Goal: Leave review/rating: Leave review/rating

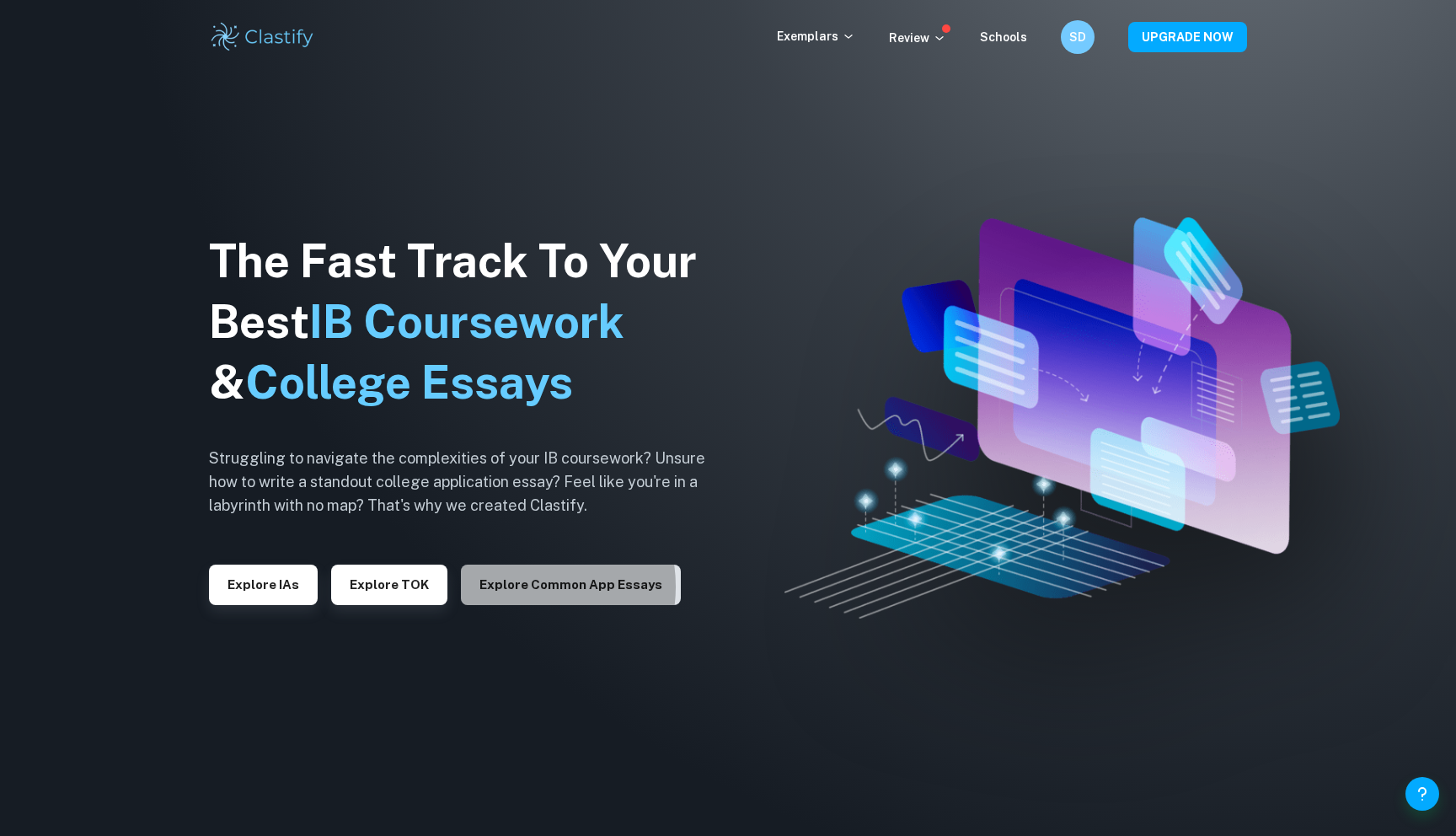
click at [512, 587] on button "Explore Common App essays" at bounding box center [570, 585] width 220 height 40
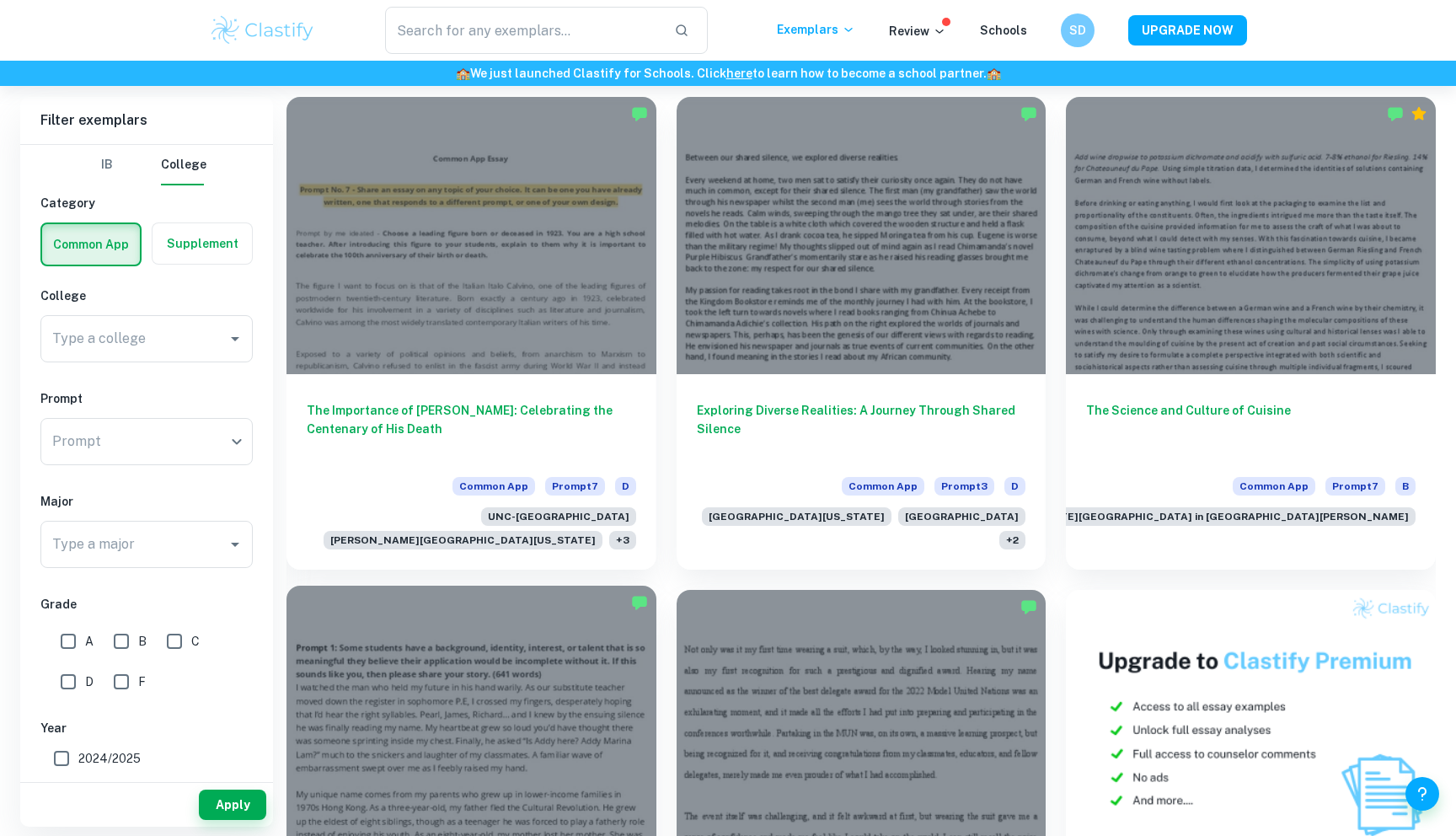
scroll to position [400, 0]
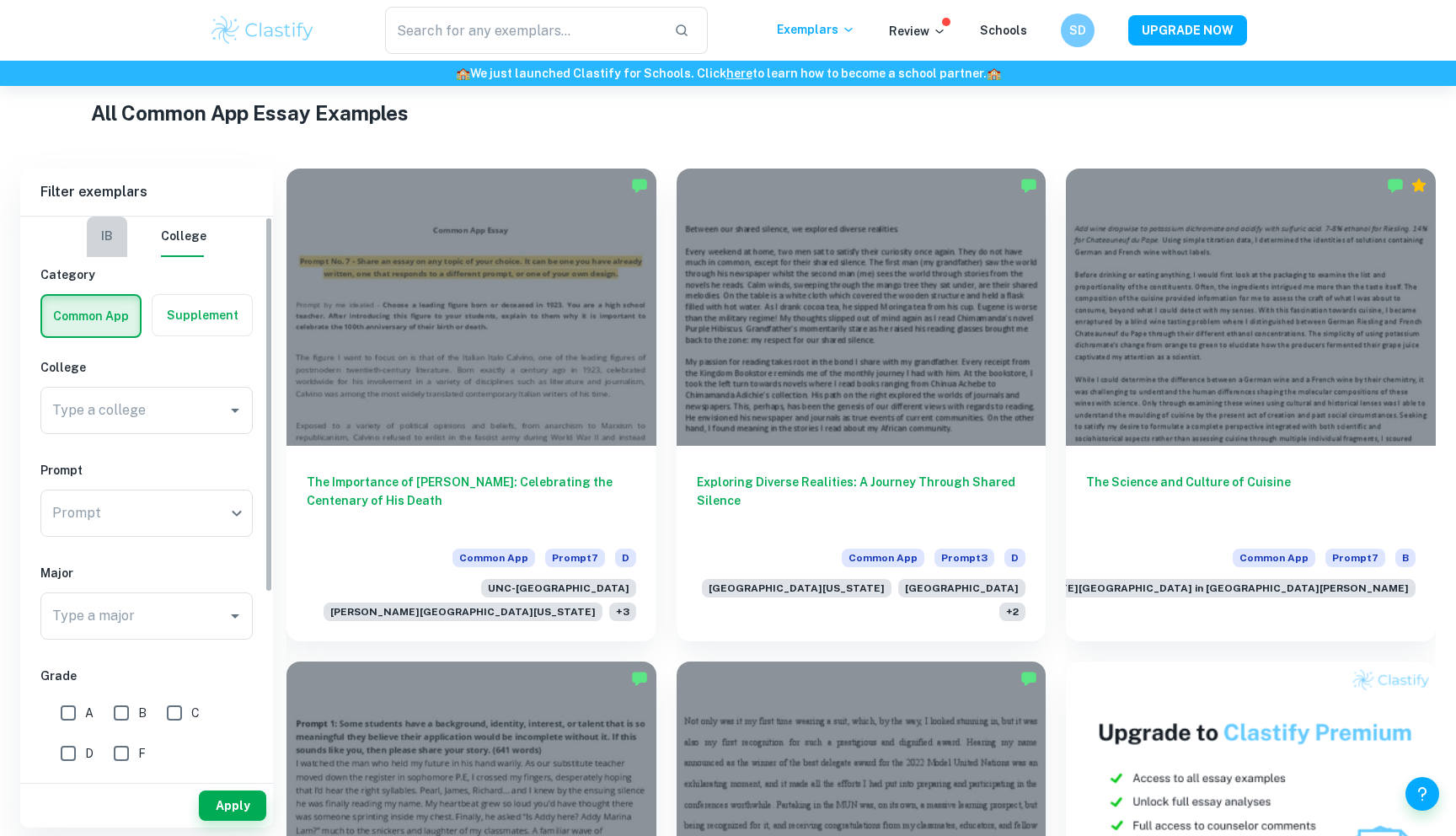
click at [123, 244] on button "IB" at bounding box center [106, 236] width 40 height 40
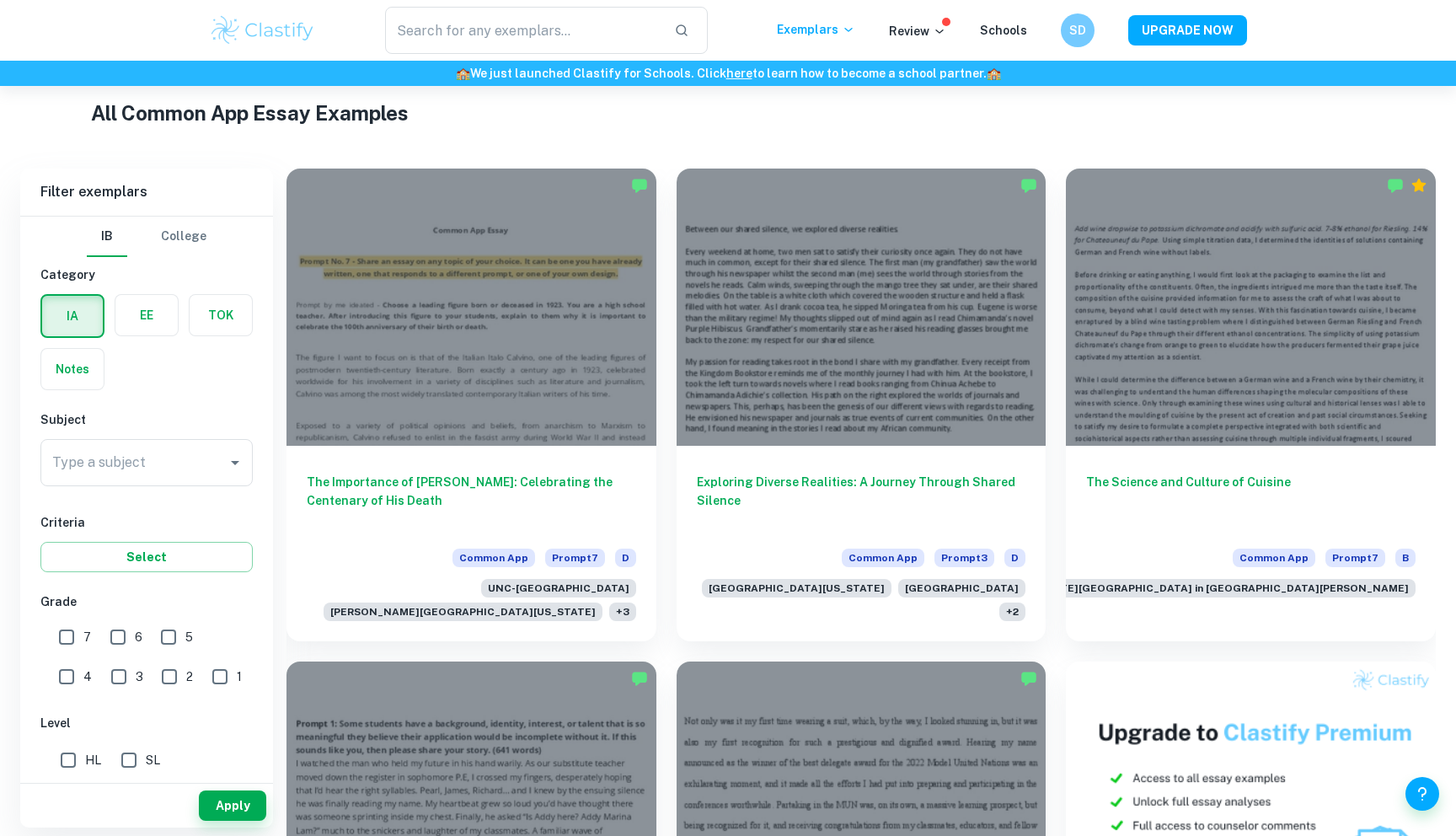
click at [145, 301] on label "button" at bounding box center [146, 314] width 62 height 40
click at [0, 0] on input "radio" at bounding box center [0, 0] width 0 height 0
click at [65, 636] on input "A" at bounding box center [68, 639] width 34 height 34
checkbox input "true"
click at [229, 809] on button "Apply" at bounding box center [233, 805] width 68 height 30
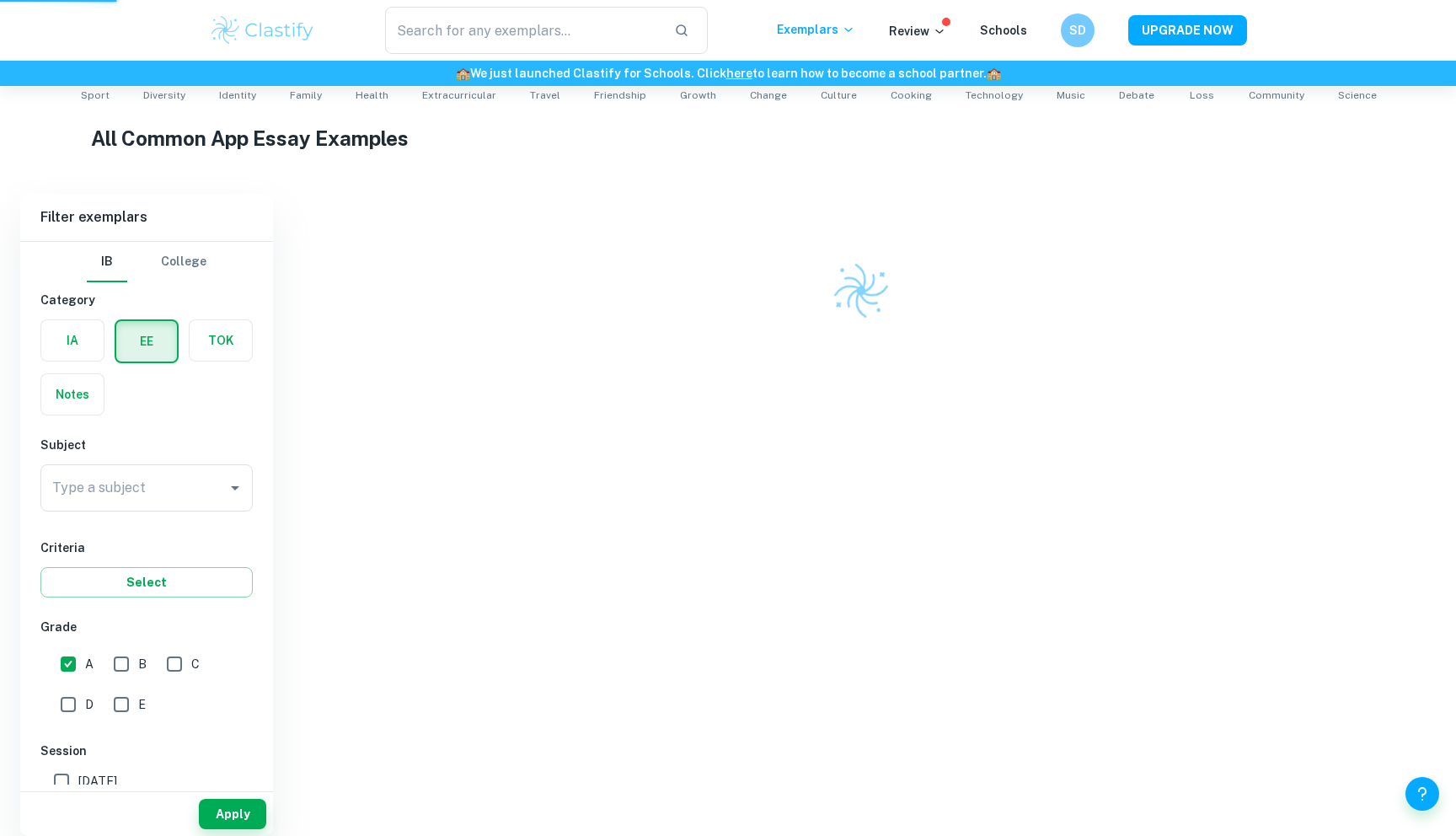
scroll to position [0, 0]
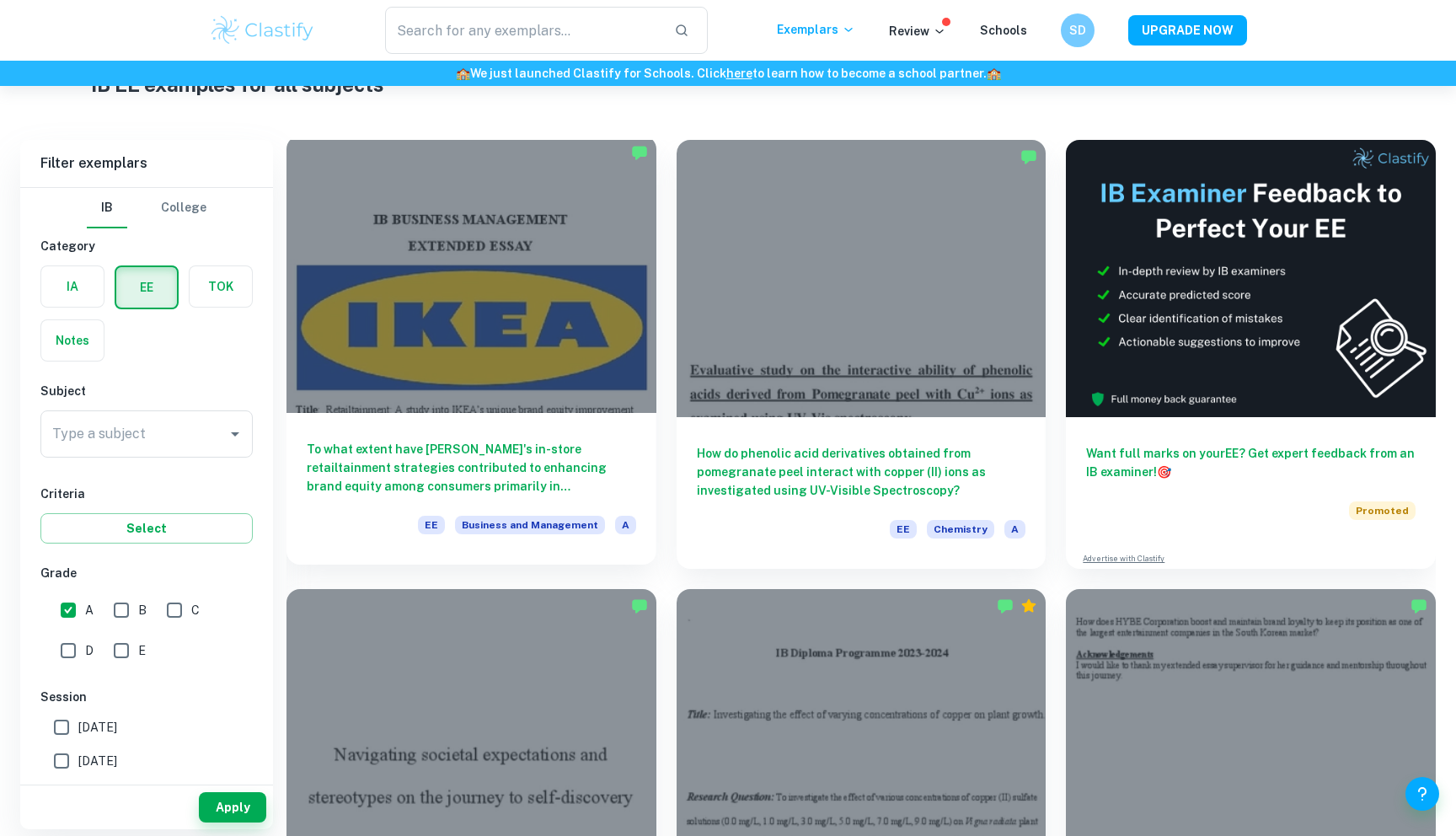
scroll to position [76, 0]
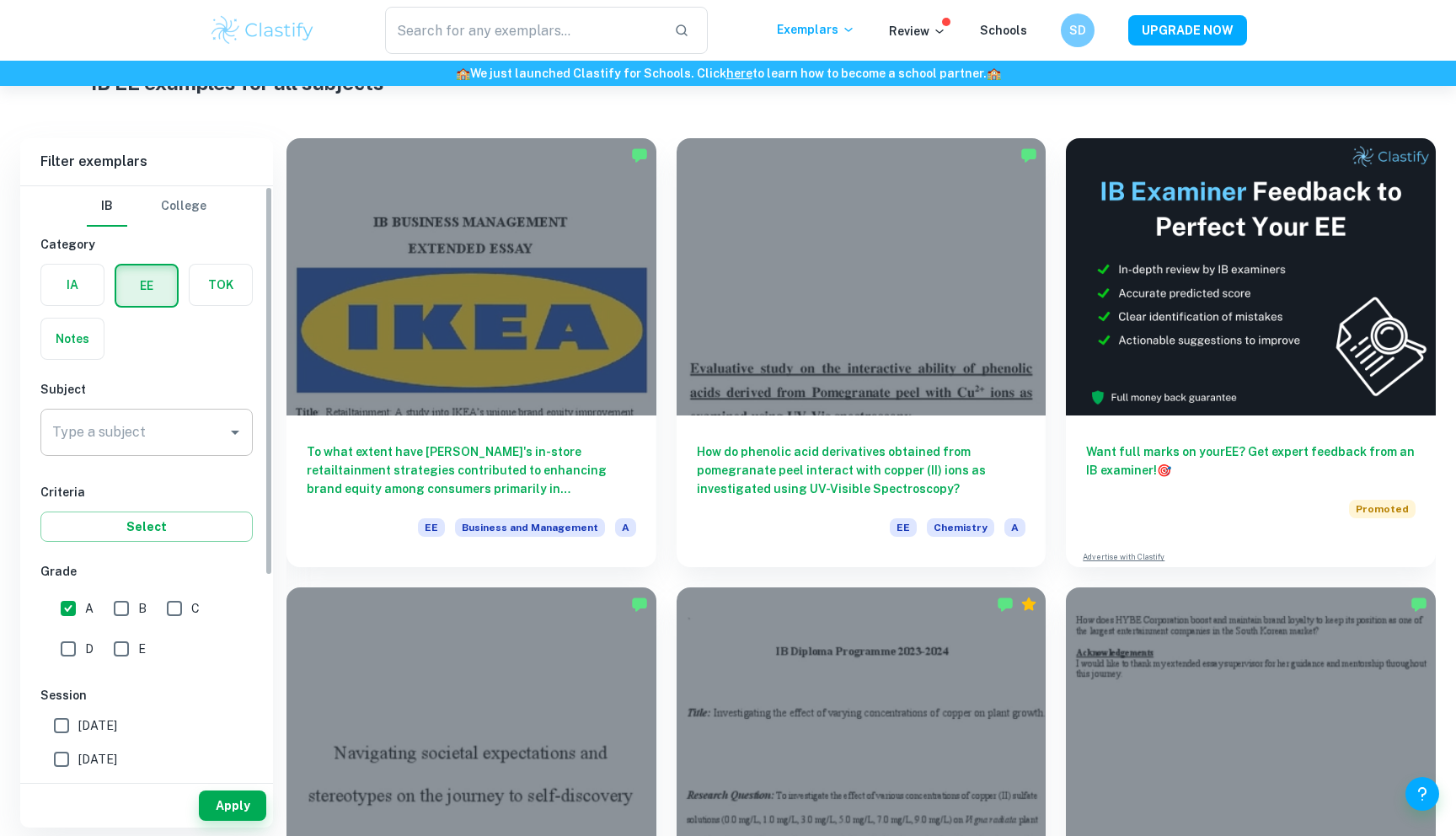
click at [155, 452] on div "Type a subject" at bounding box center [146, 433] width 212 height 47
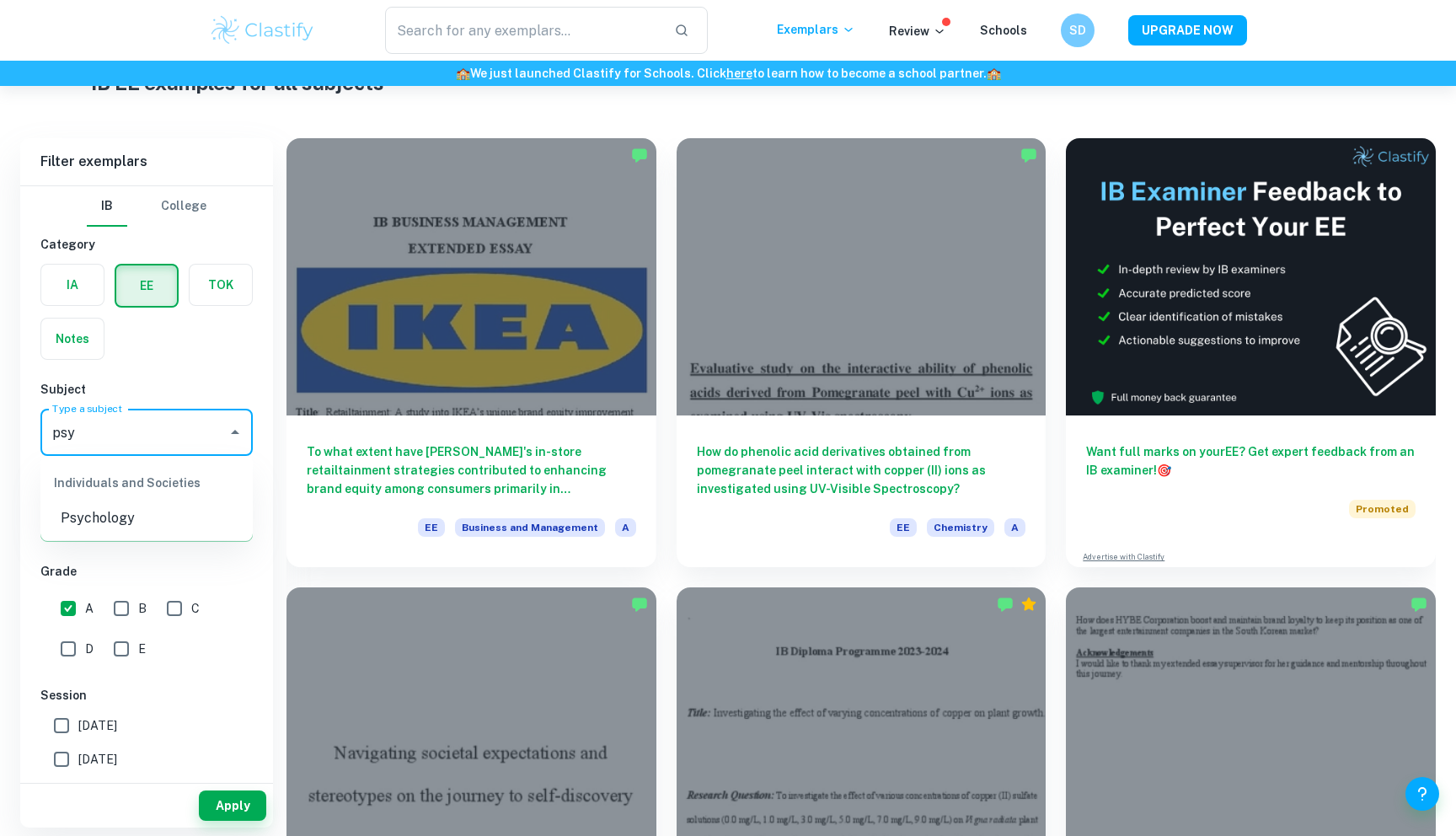
click at [96, 529] on li "Psychology" at bounding box center [146, 518] width 212 height 30
type input "Psychology"
click at [233, 815] on button "Apply" at bounding box center [233, 805] width 68 height 30
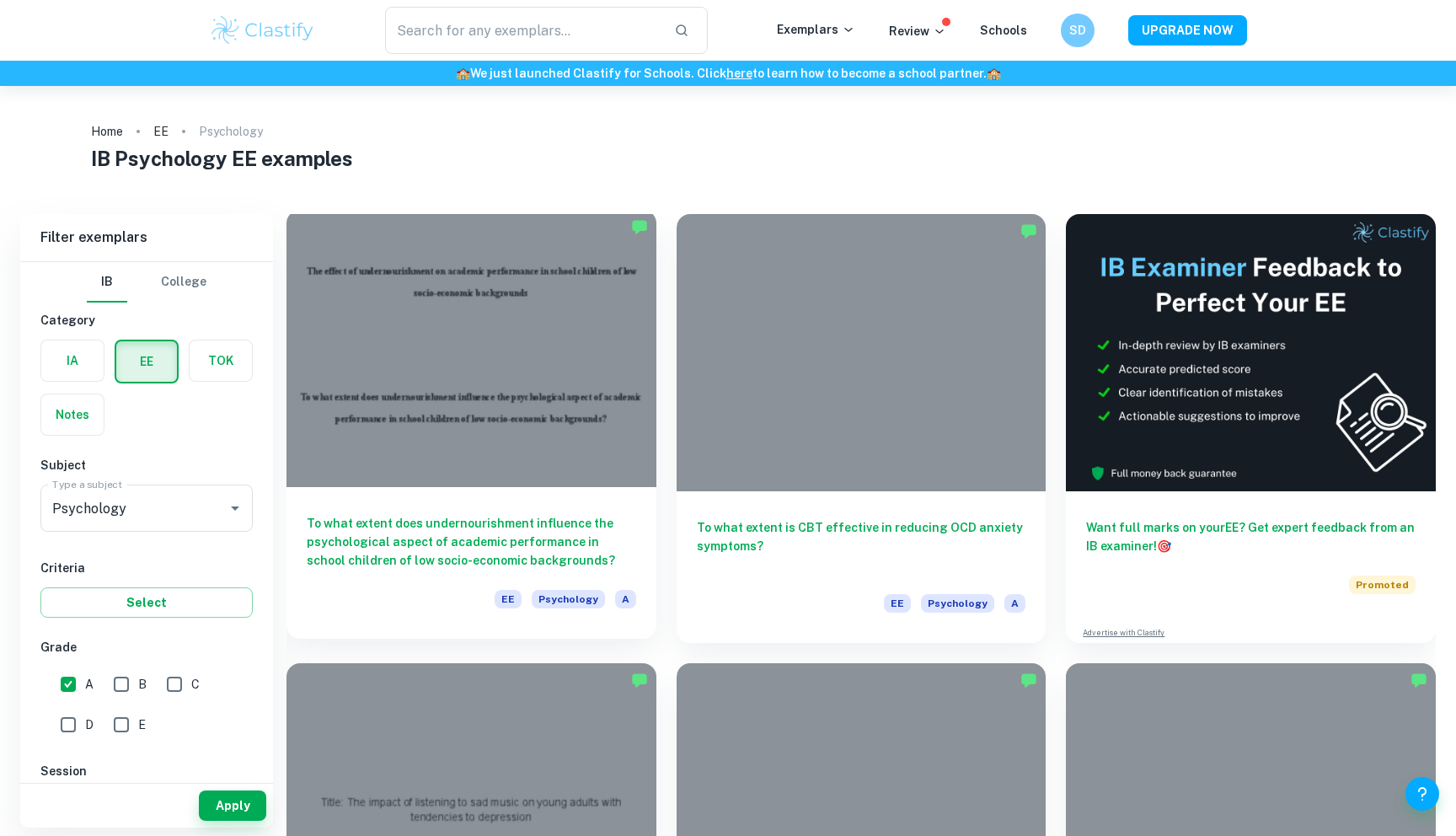
click at [564, 447] on div at bounding box center [471, 348] width 370 height 277
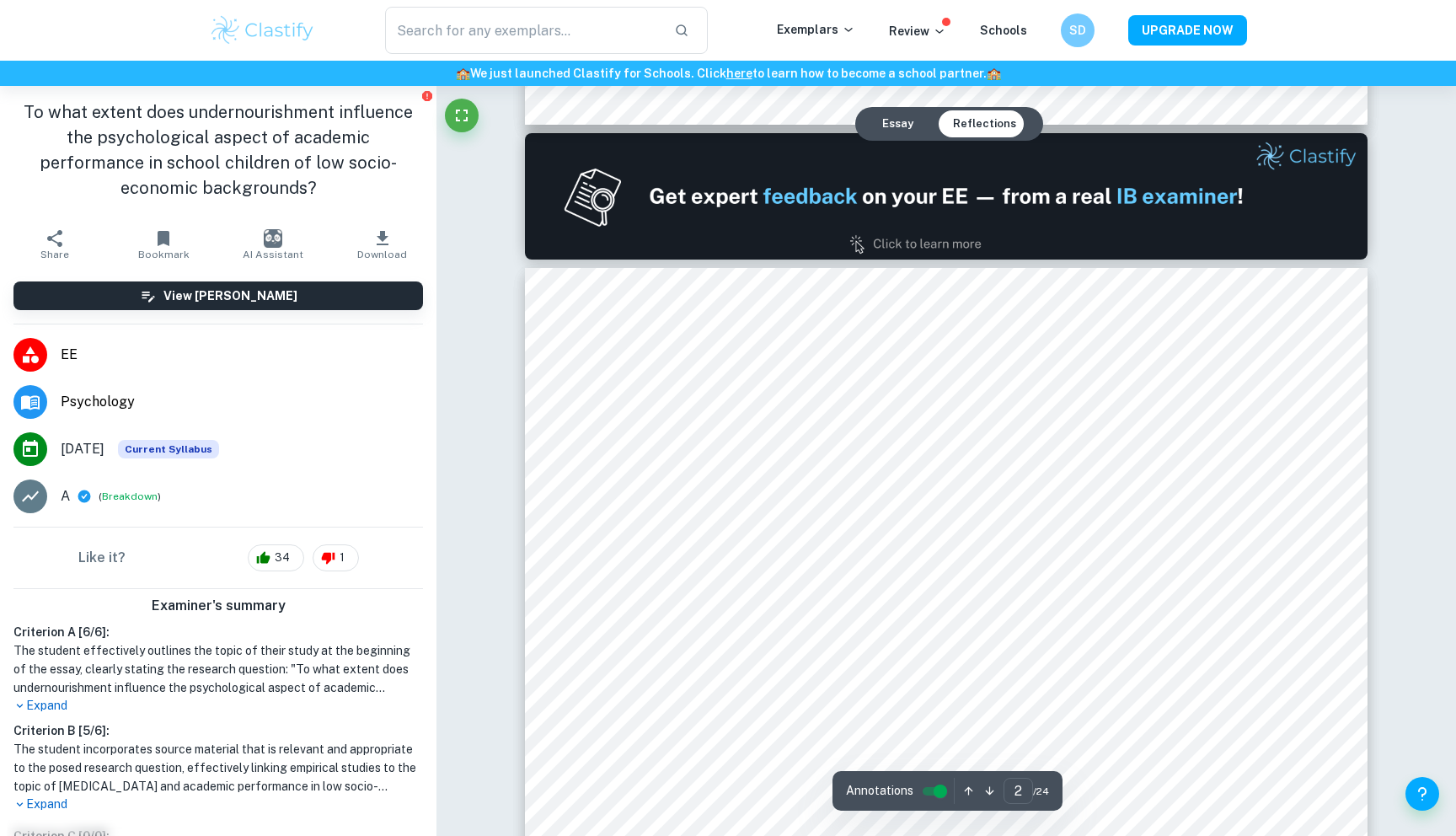
scroll to position [908, 0]
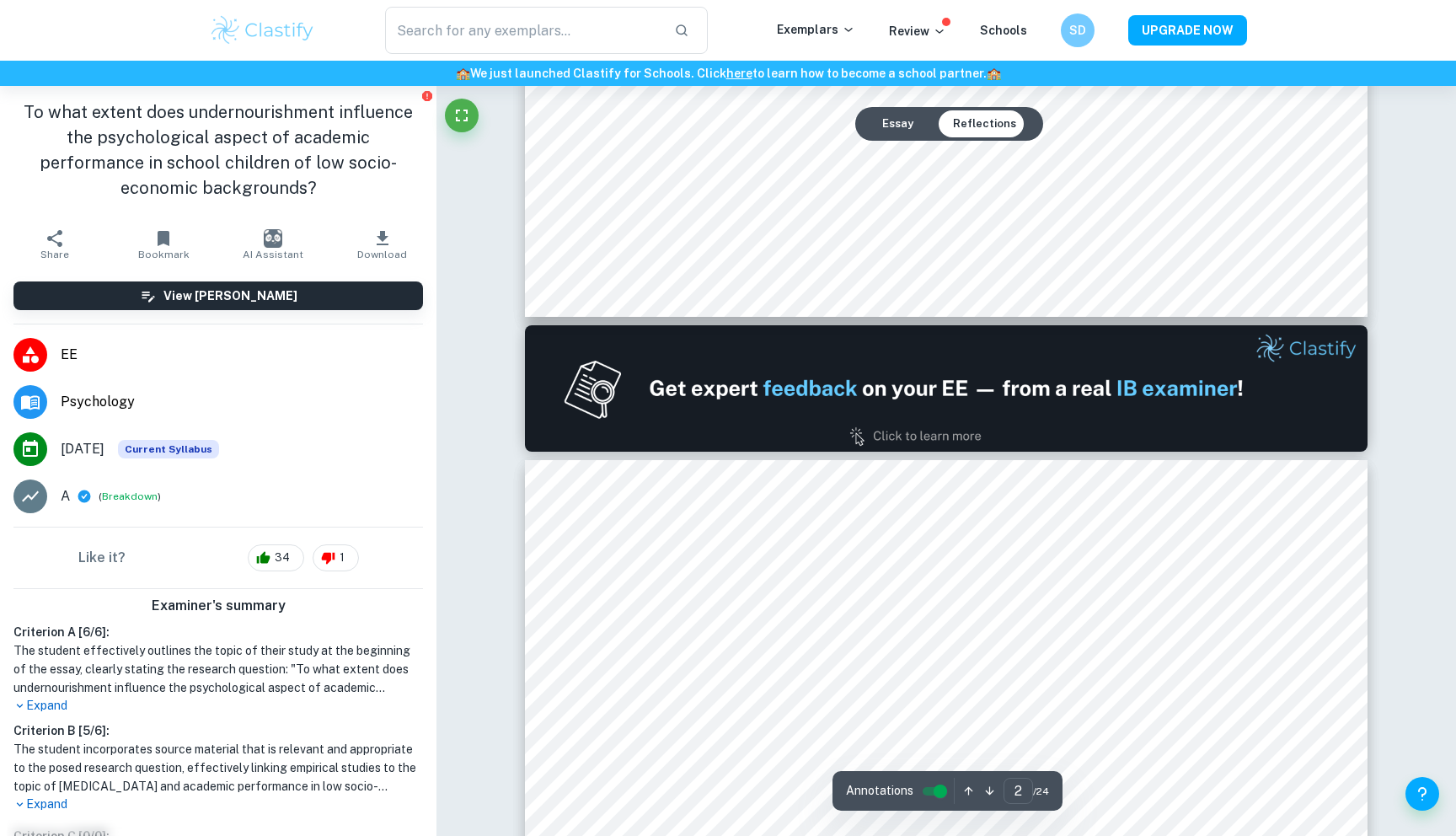
type input "1"
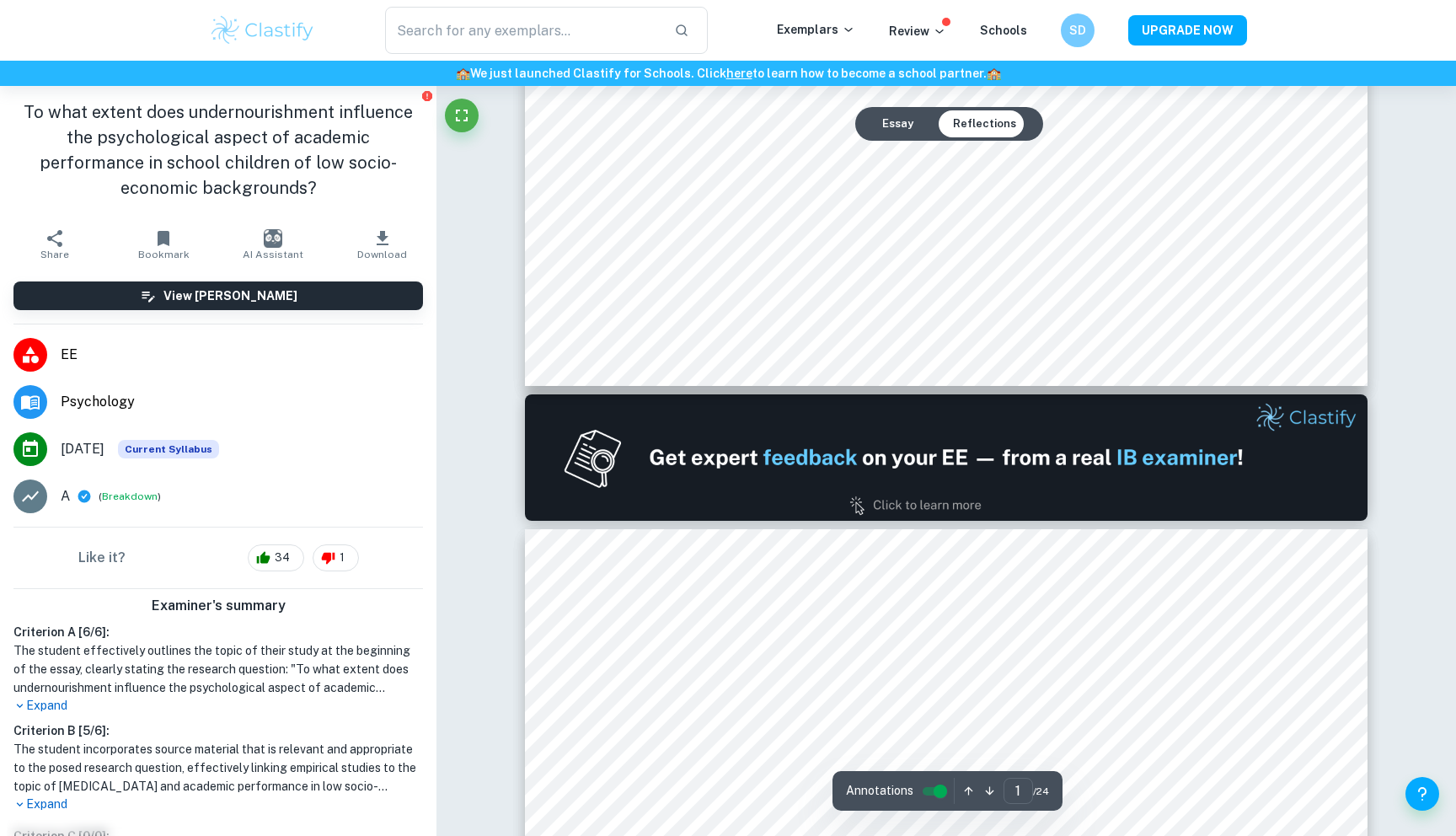
scroll to position [0, 0]
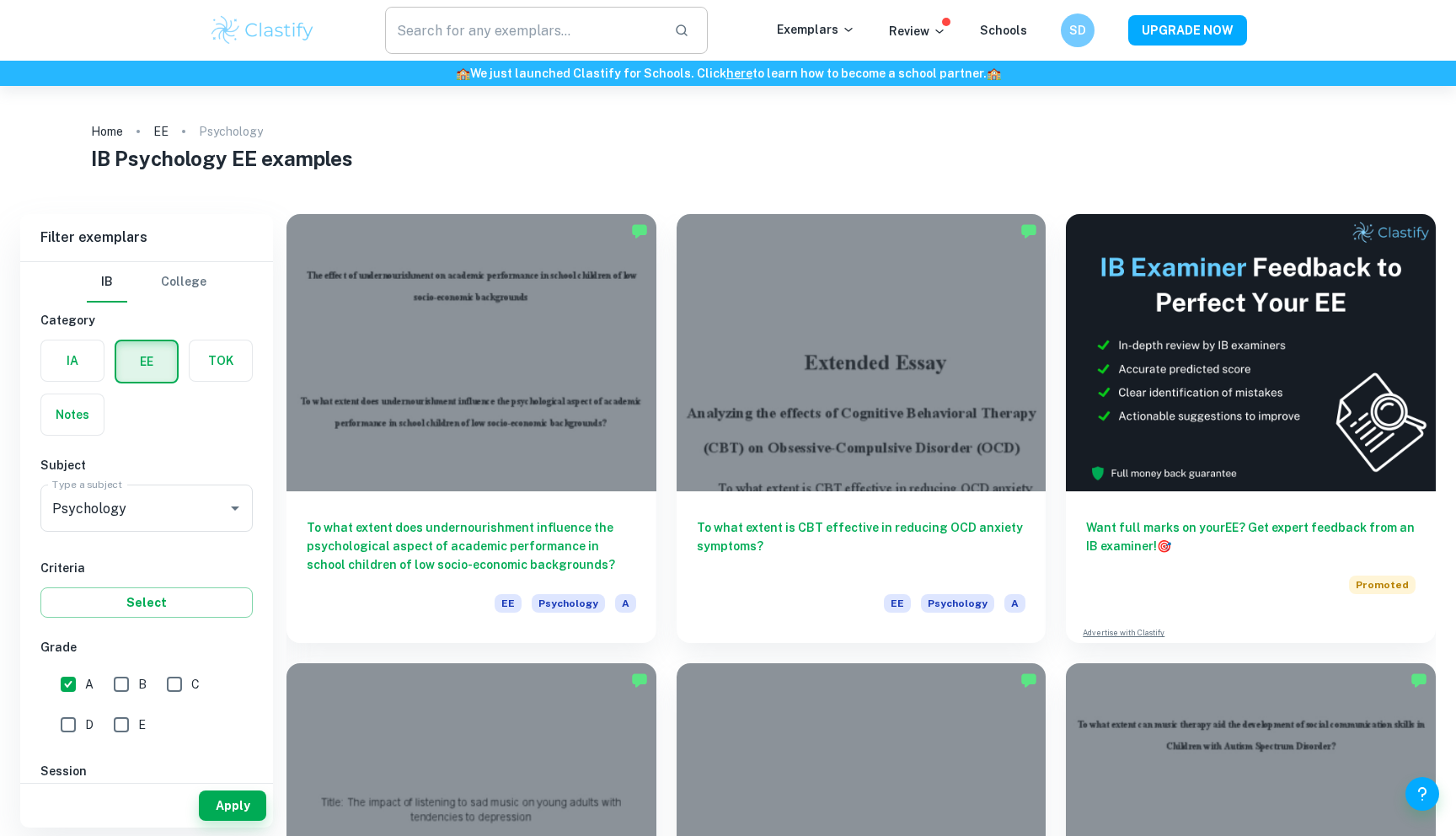
click at [564, 29] on input "text" at bounding box center [523, 30] width 276 height 47
type input "tmt"
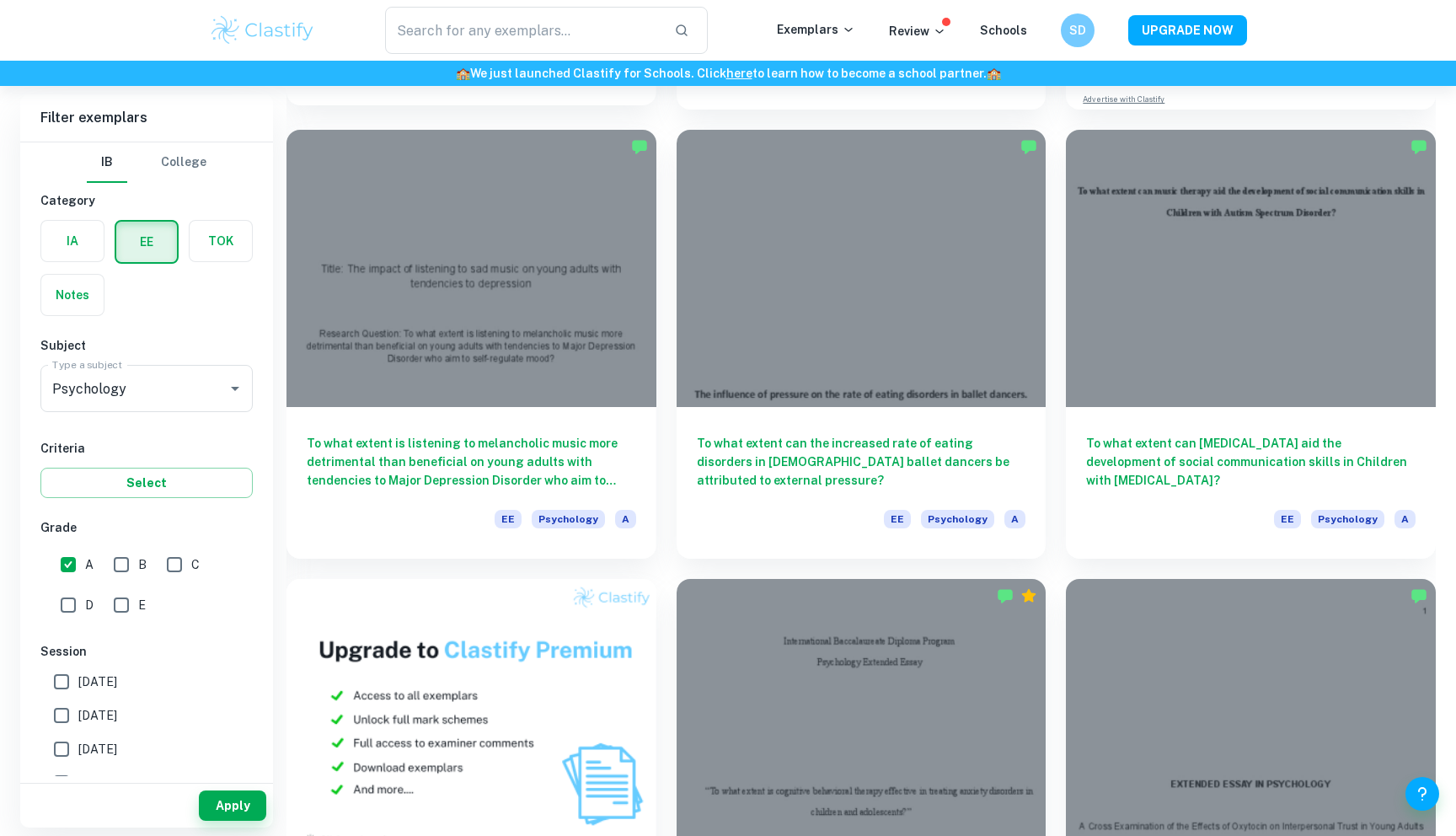
scroll to position [583, 0]
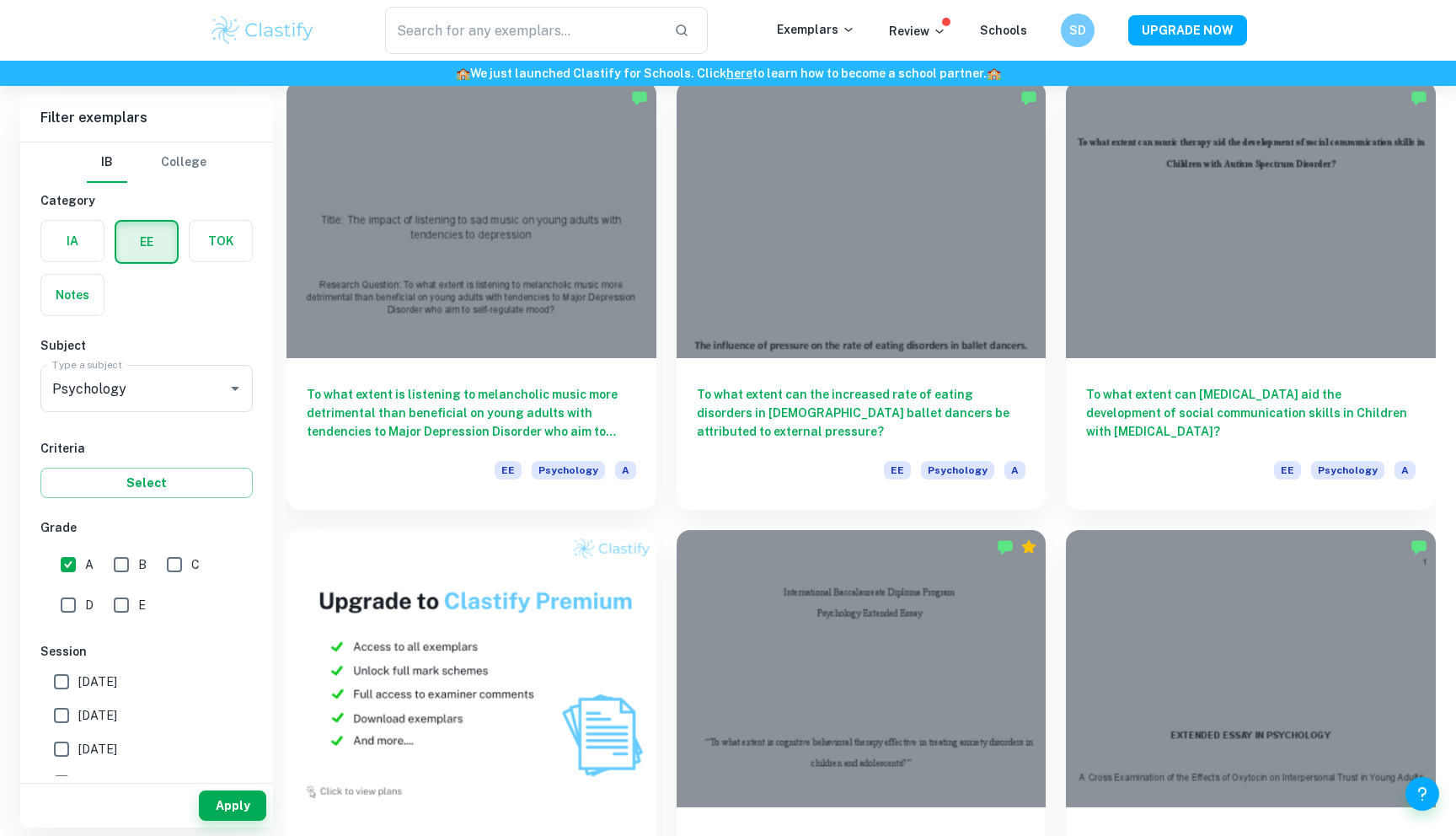
click at [573, 435] on h6 "To what extent is listening to melancholic music more detrimental than benefici…" at bounding box center [471, 412] width 329 height 55
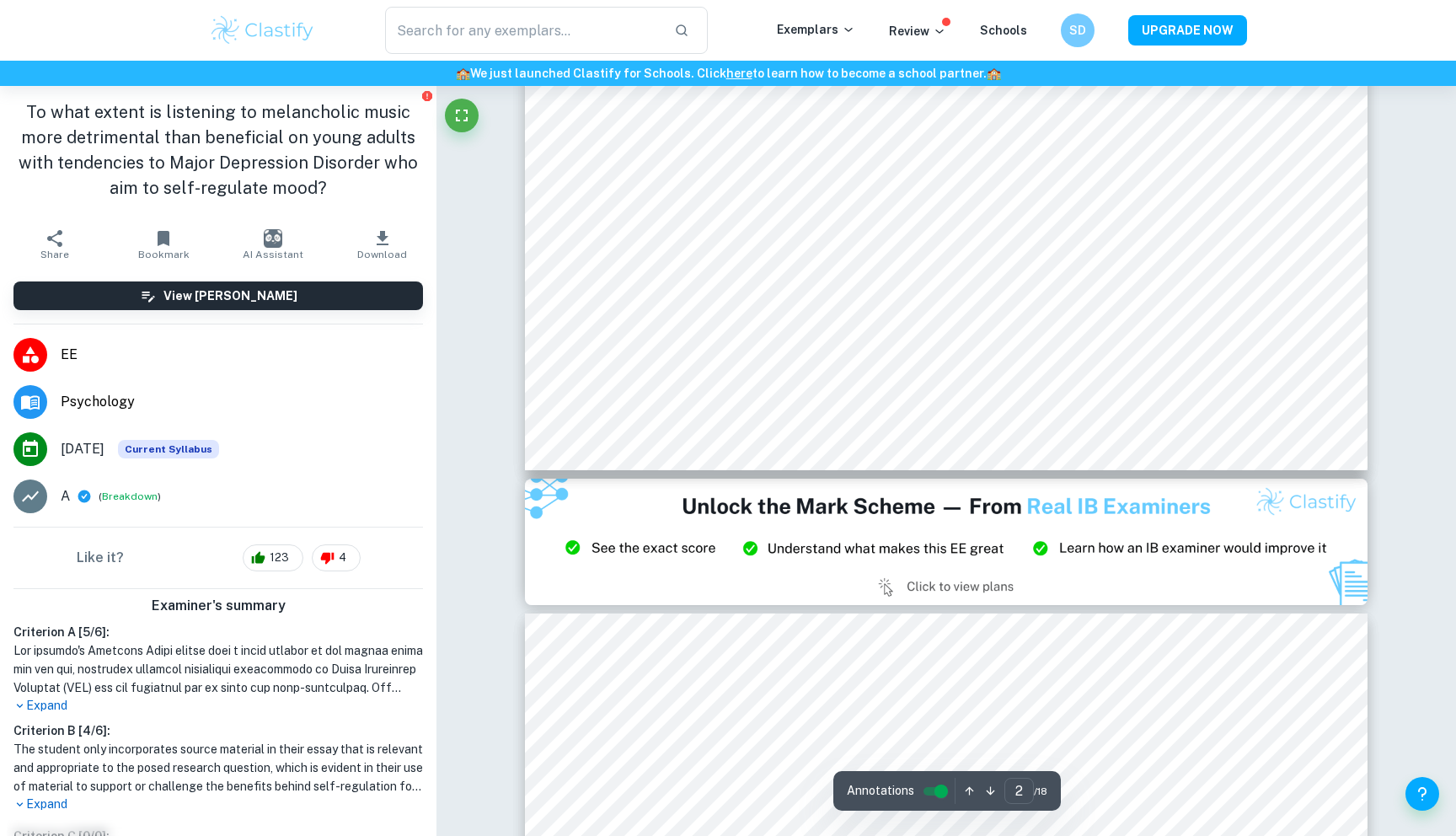
type input "3"
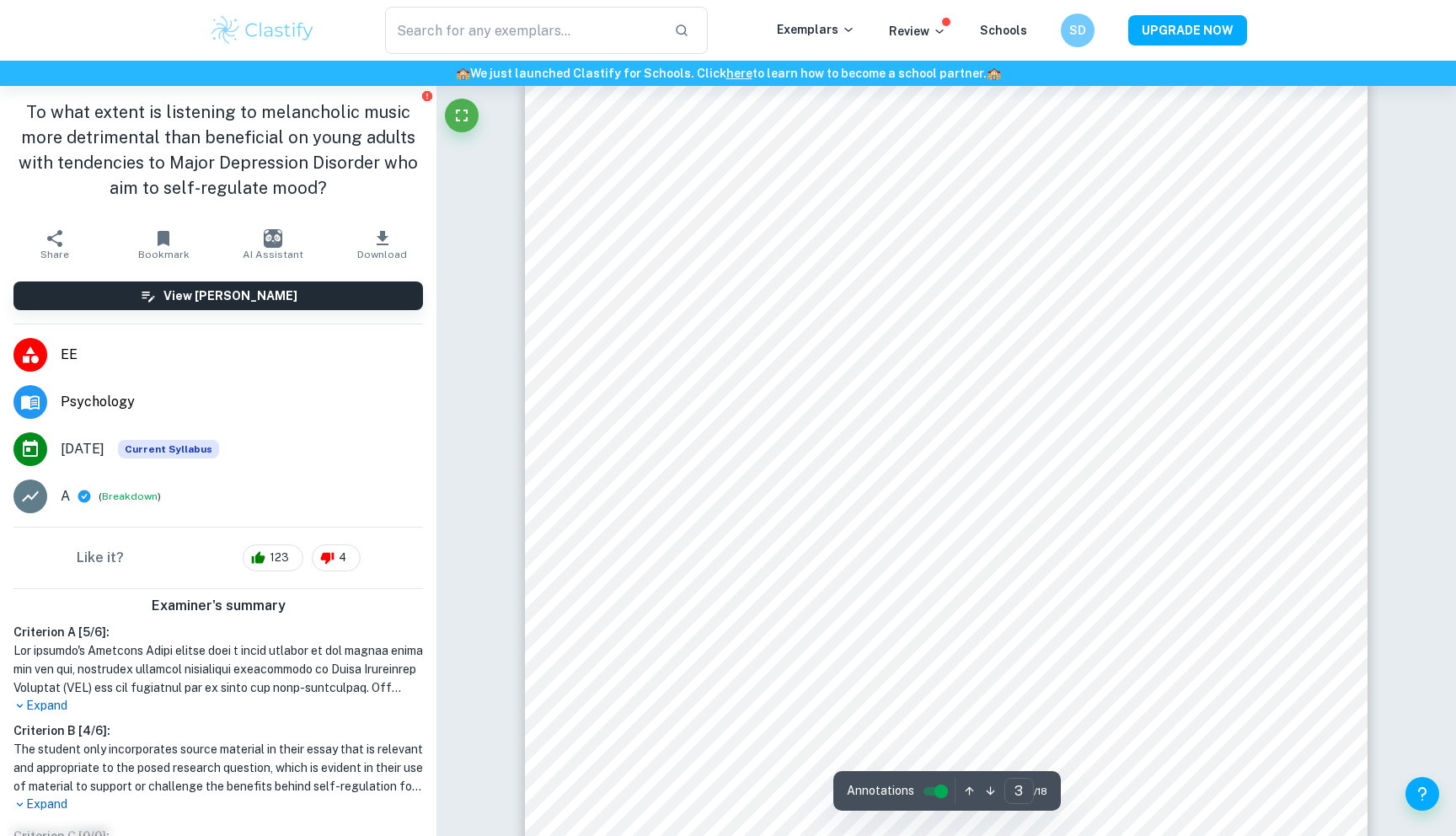
scroll to position [2993, 0]
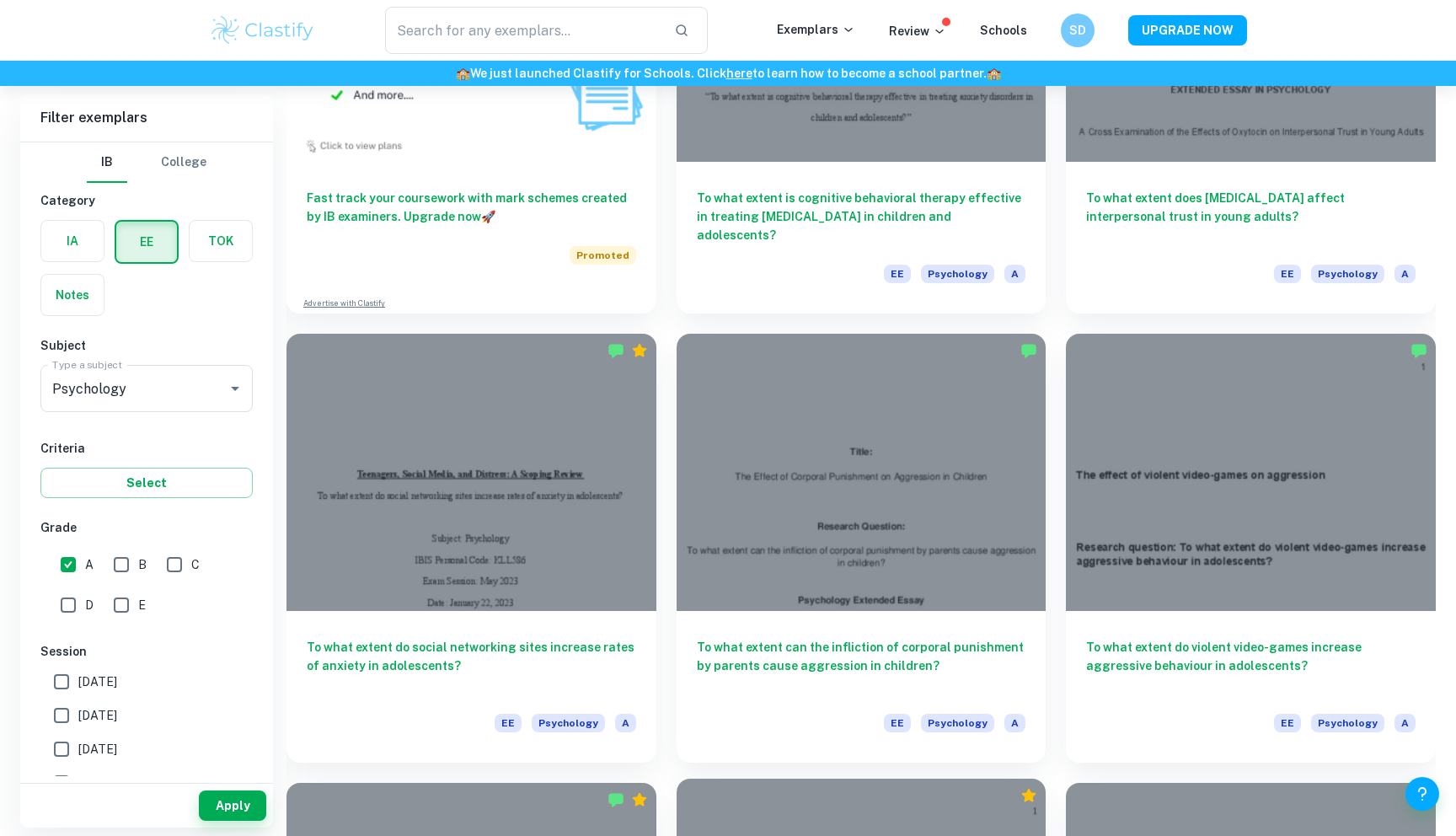
scroll to position [1238, 0]
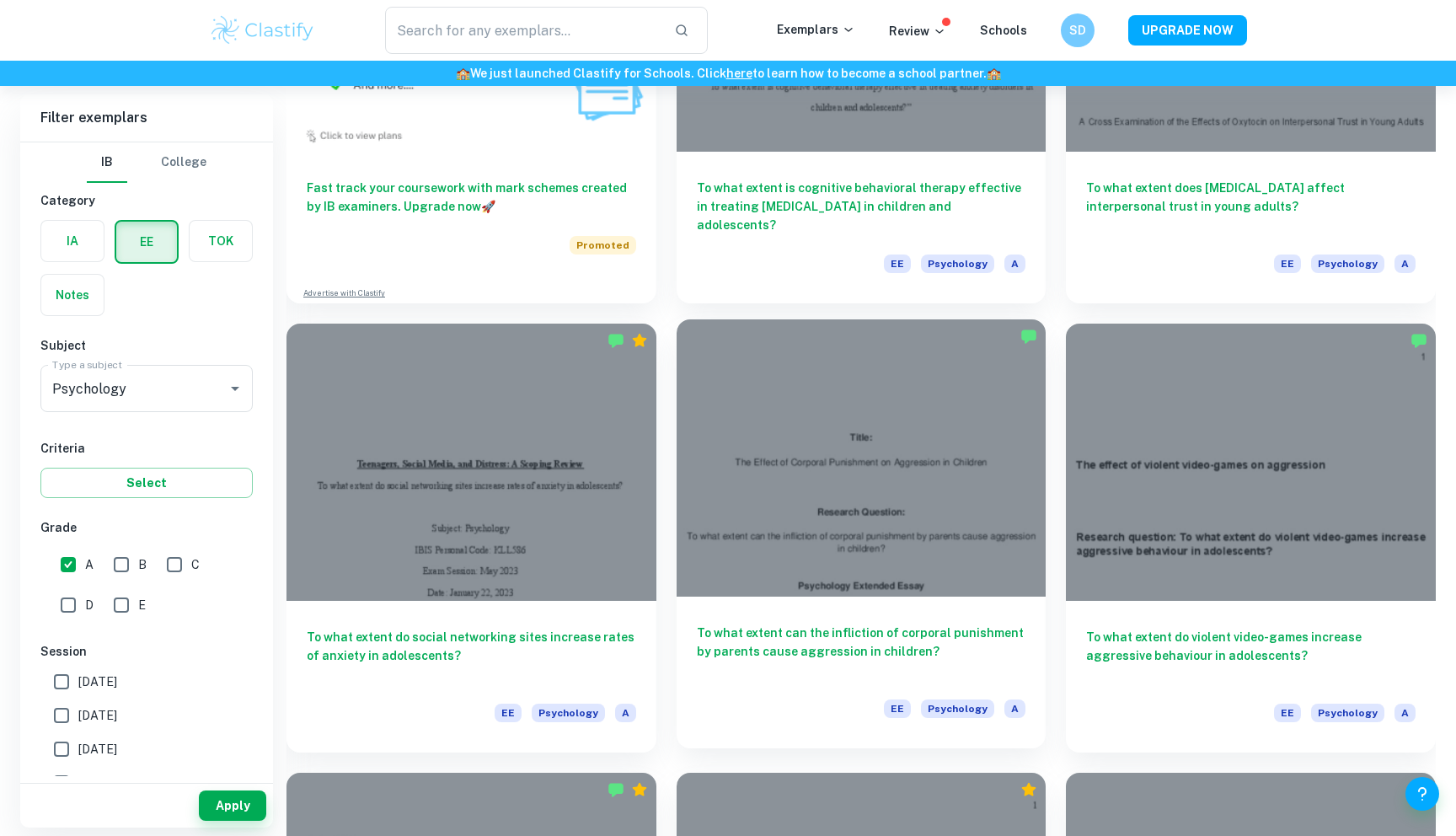
click at [907, 559] on div at bounding box center [861, 457] width 370 height 277
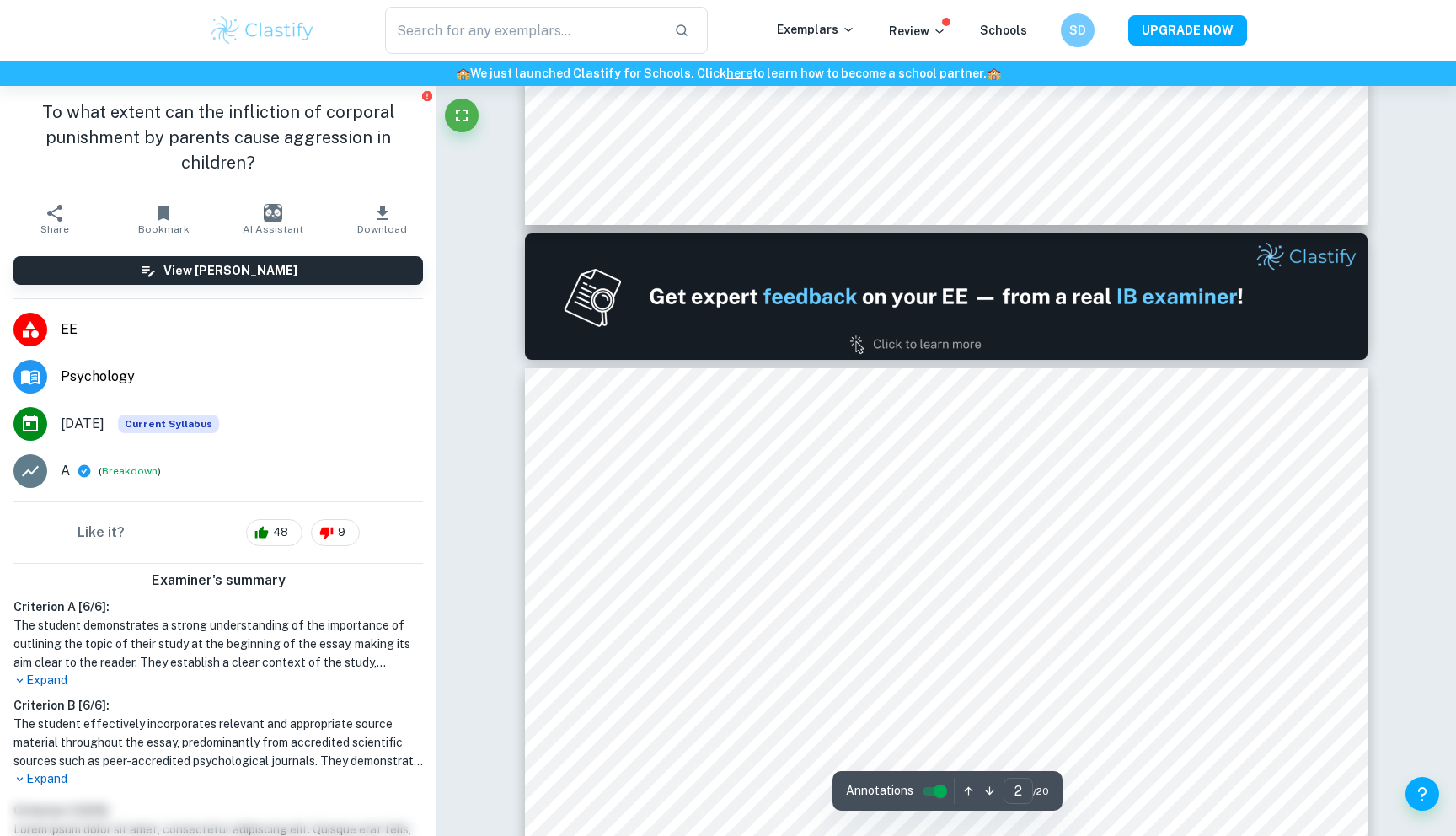
scroll to position [1114, 0]
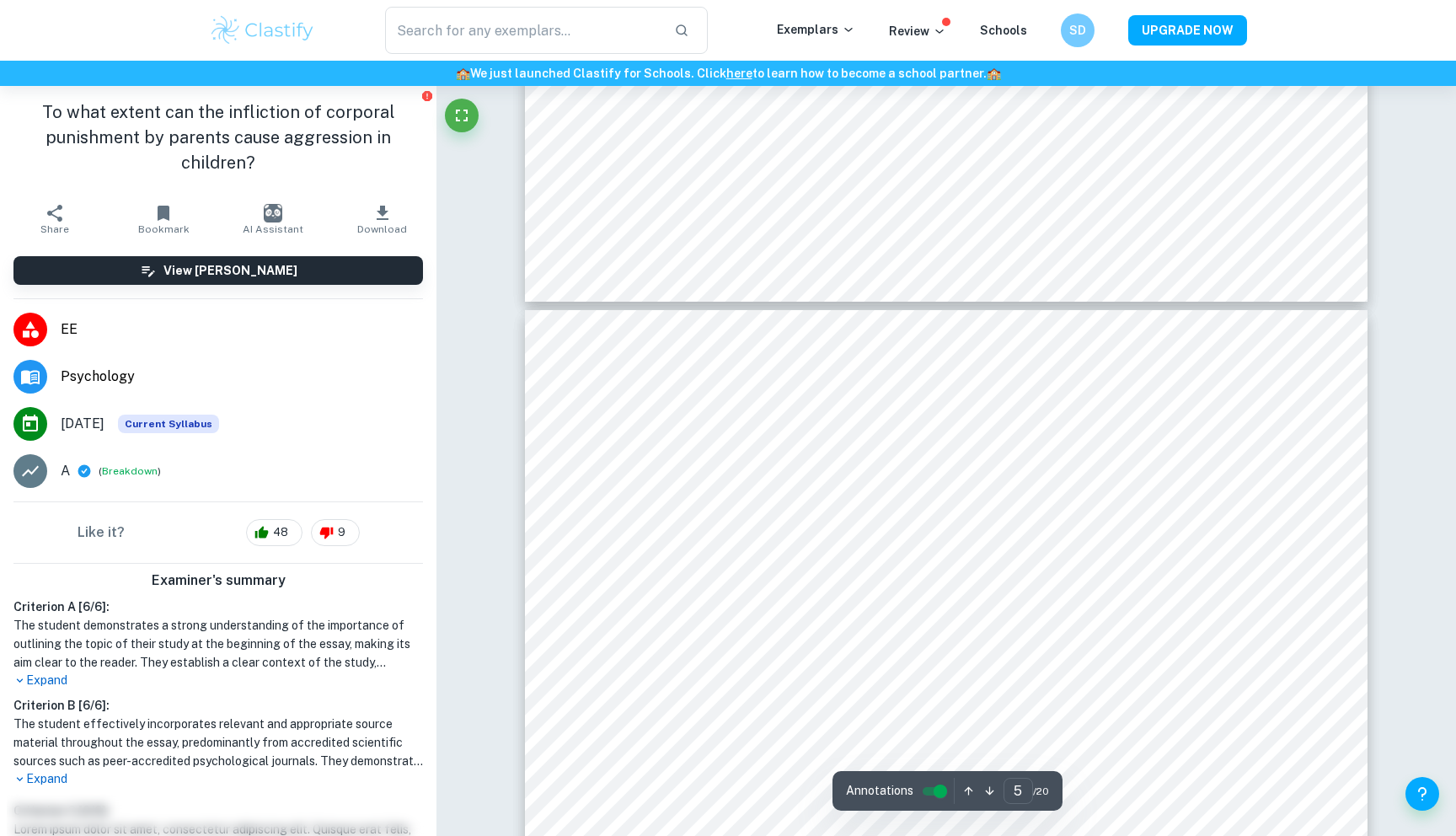
type input "4"
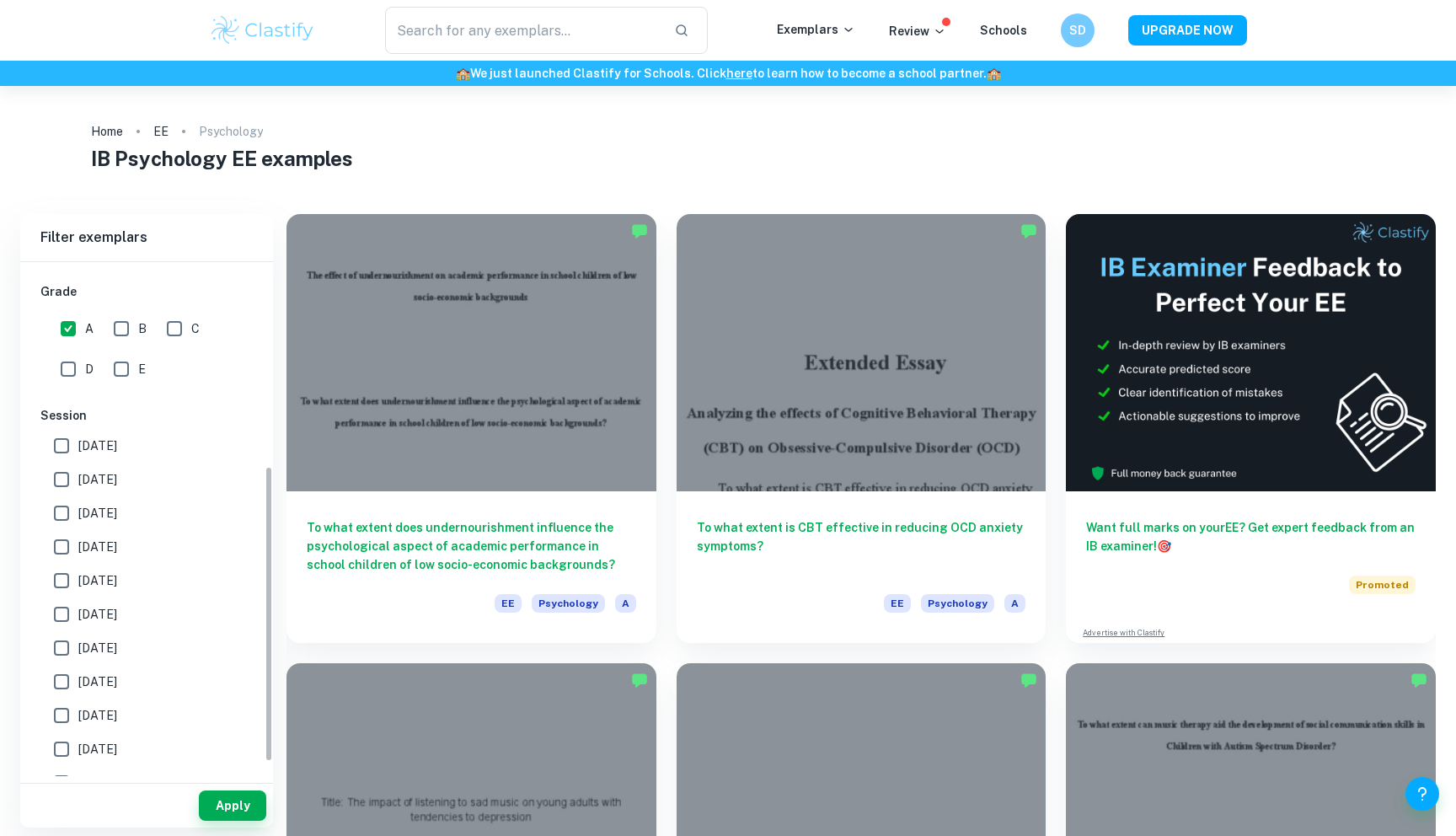
scroll to position [368, 0]
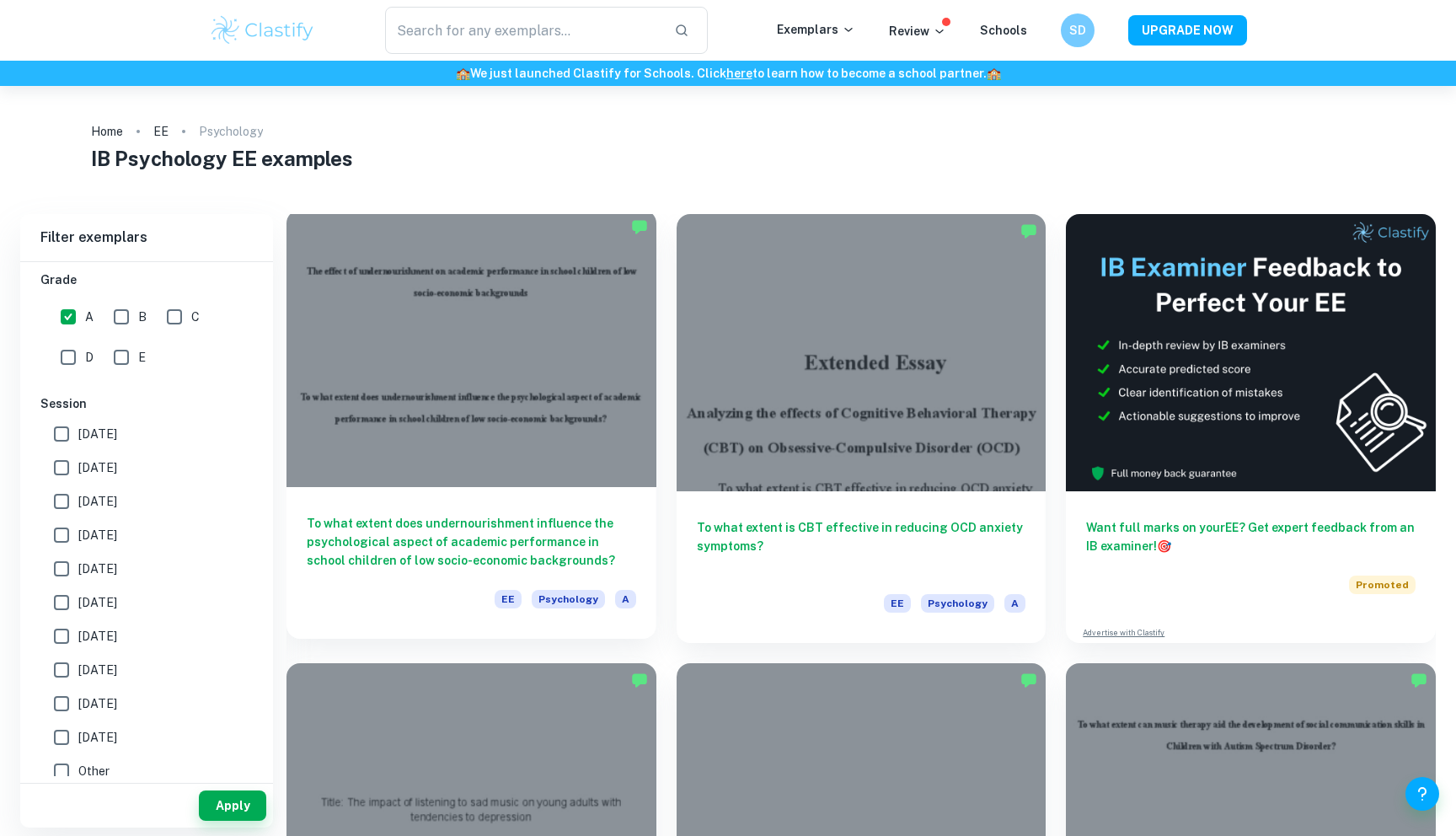
click at [440, 540] on h6 "To what extent does undernourishment influence the psychological aspect of acad…" at bounding box center [471, 541] width 329 height 55
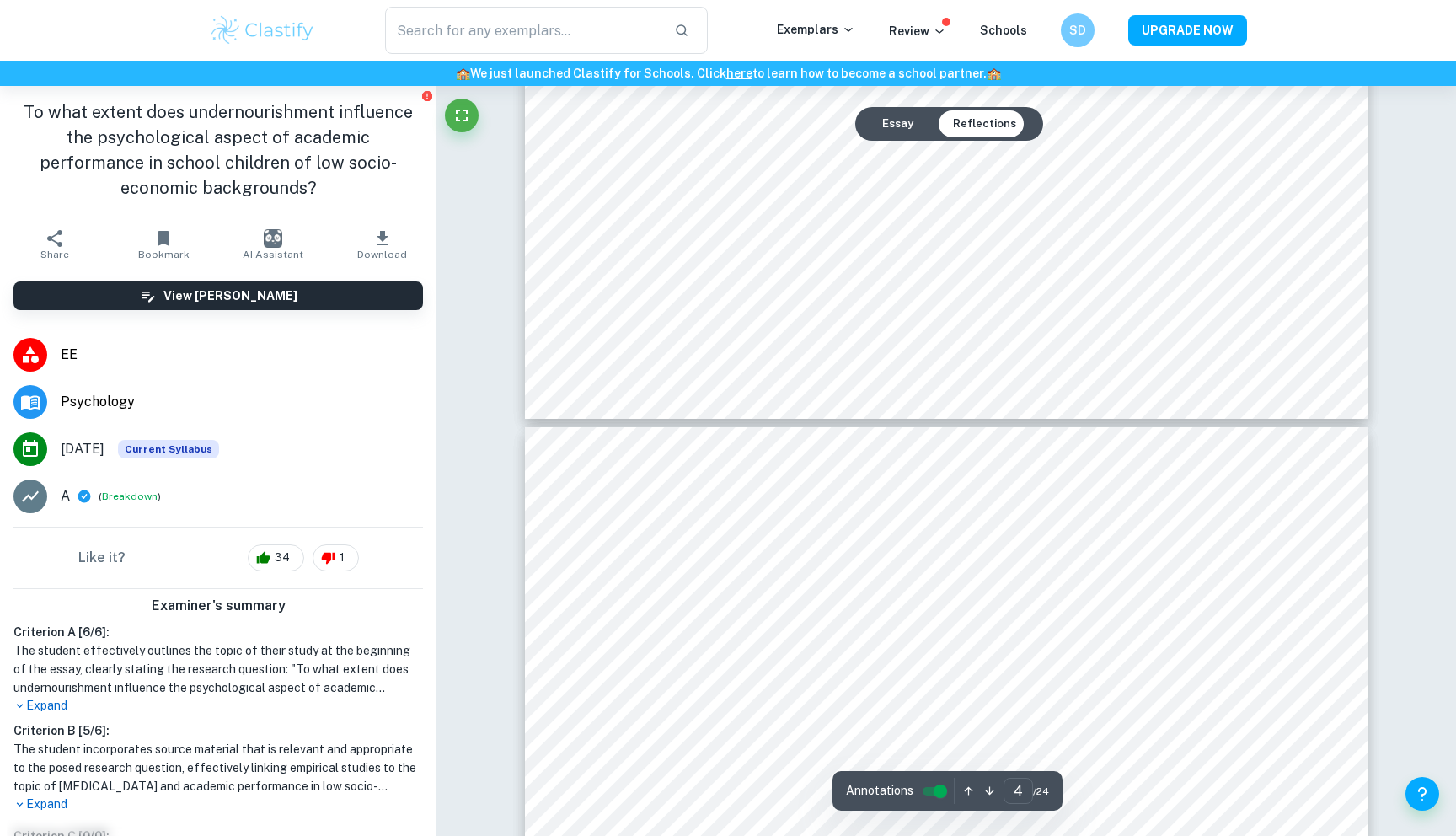
type input "5"
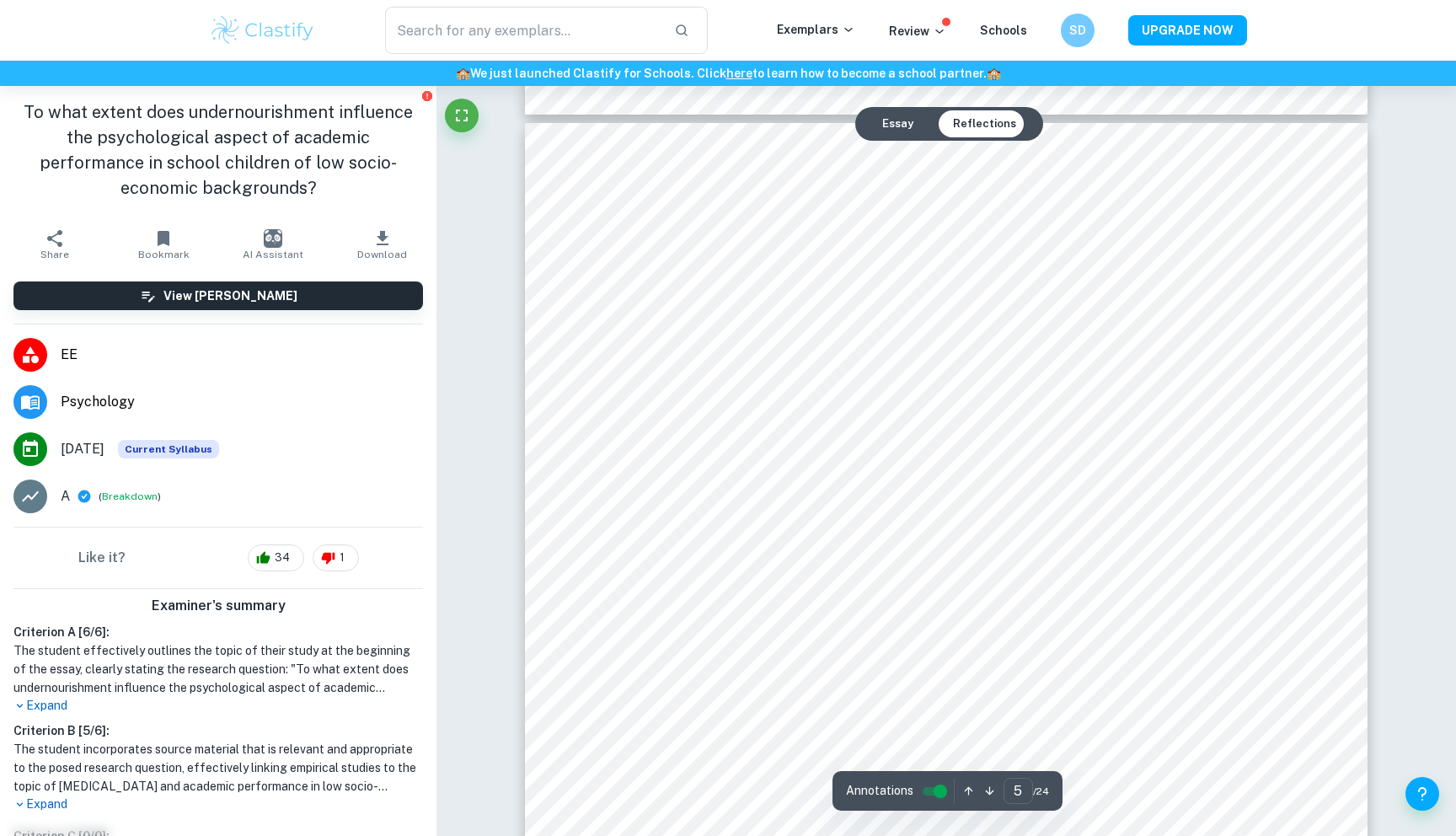
scroll to position [5065, 0]
